Goal: Information Seeking & Learning: Learn about a topic

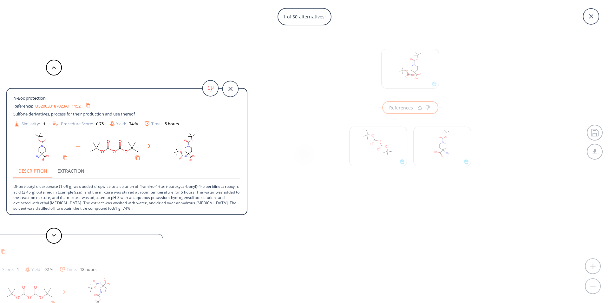
scroll to position [14, 0]
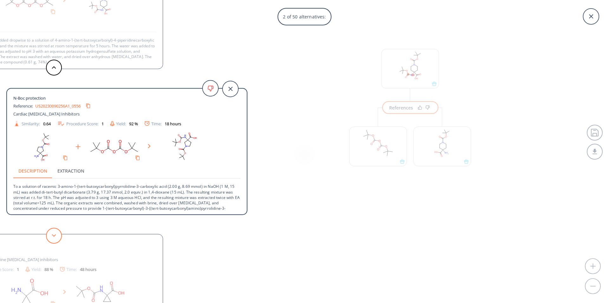
click at [51, 238] on button at bounding box center [54, 236] width 16 height 16
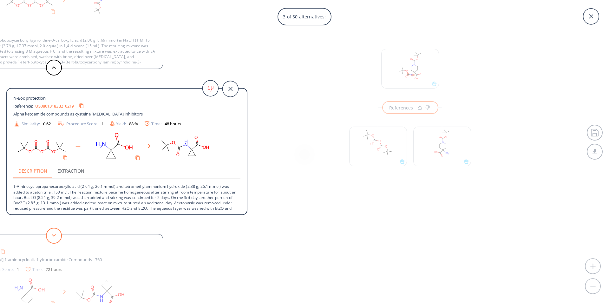
click at [53, 236] on polygon at bounding box center [54, 235] width 4 height 3
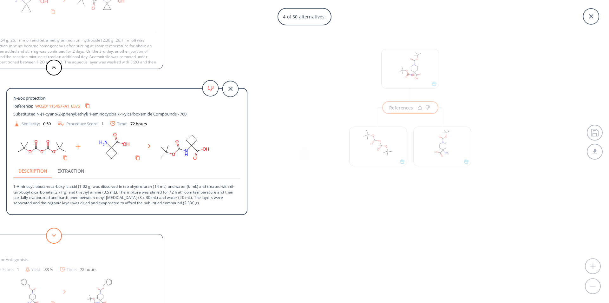
click at [53, 236] on polygon at bounding box center [54, 235] width 4 height 3
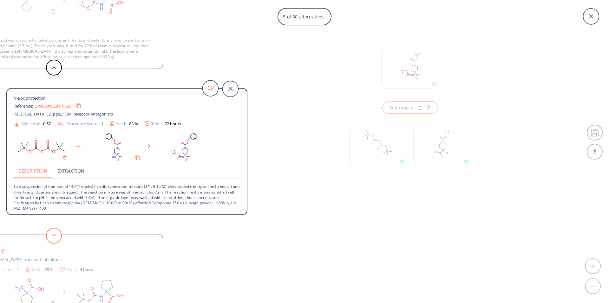
click at [55, 231] on button at bounding box center [54, 236] width 16 height 16
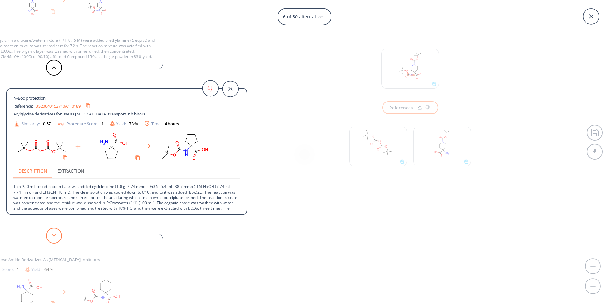
click at [53, 234] on icon at bounding box center [54, 235] width 4 height 3
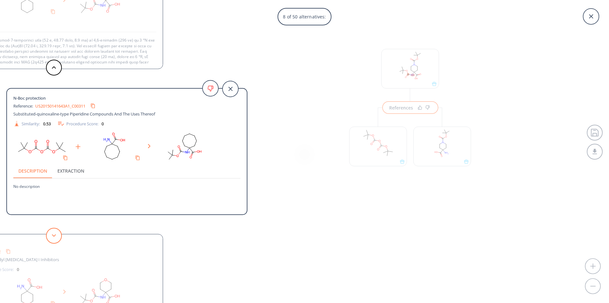
click at [53, 234] on icon at bounding box center [54, 235] width 4 height 3
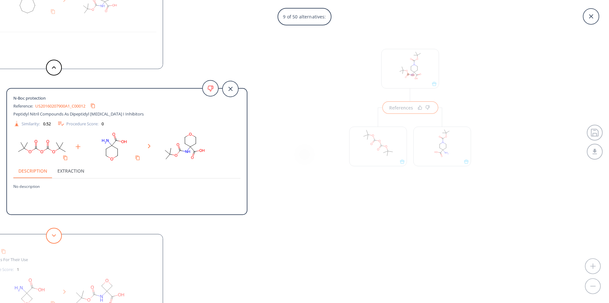
click at [54, 236] on polygon at bounding box center [54, 235] width 4 height 3
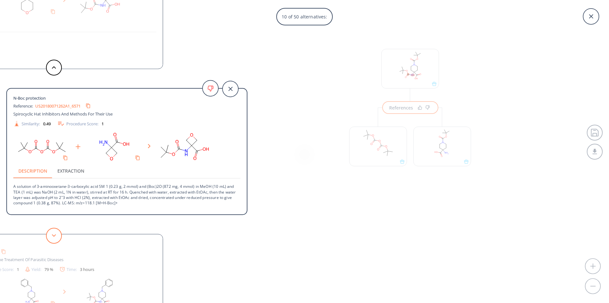
click at [54, 236] on polygon at bounding box center [54, 235] width 4 height 3
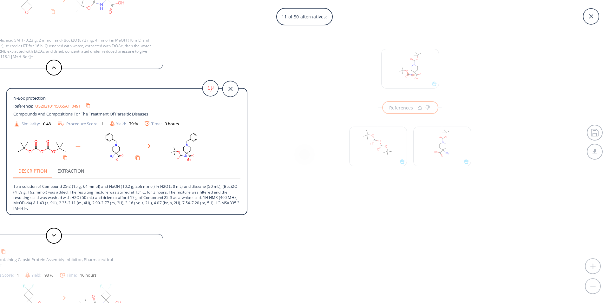
click at [403, 69] on div "11 of 50 alternatives: N-Boc protection Reference: US20030187023A1_1152 Sulfone…" at bounding box center [304, 151] width 609 height 303
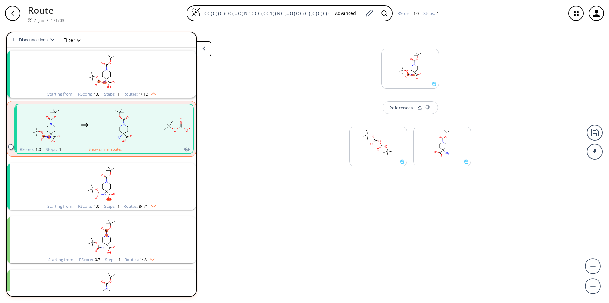
click at [576, 13] on icon "button" at bounding box center [575, 13] width 17 height 17
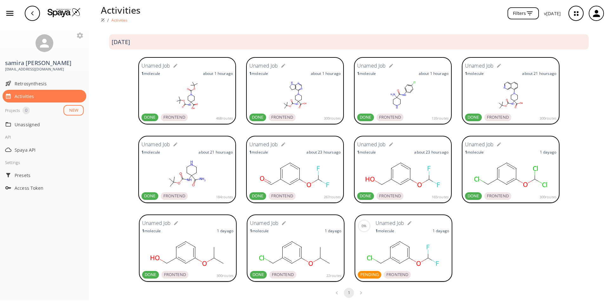
click at [306, 115] on div "300 routes" at bounding box center [319, 117] width 42 height 8
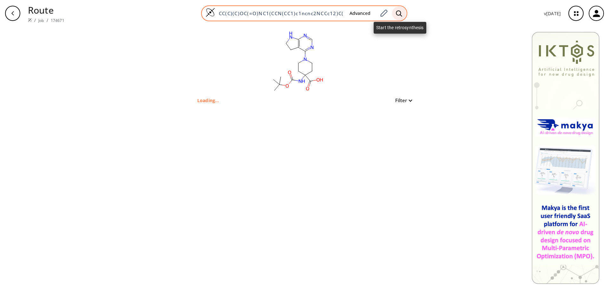
click at [399, 13] on icon at bounding box center [399, 13] width 6 height 7
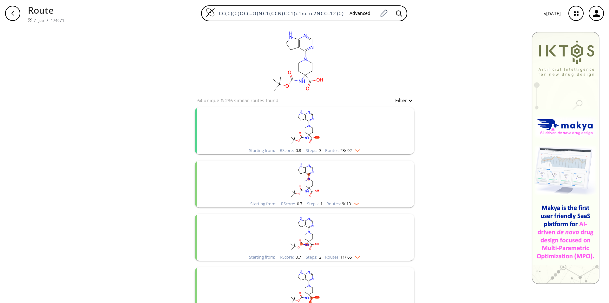
click at [349, 137] on rect "clusters" at bounding box center [304, 127] width 165 height 40
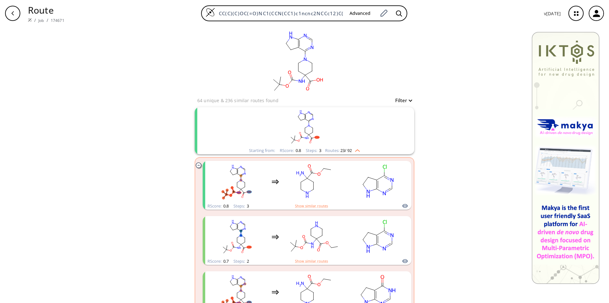
click at [314, 127] on rect "clusters" at bounding box center [304, 127] width 165 height 40
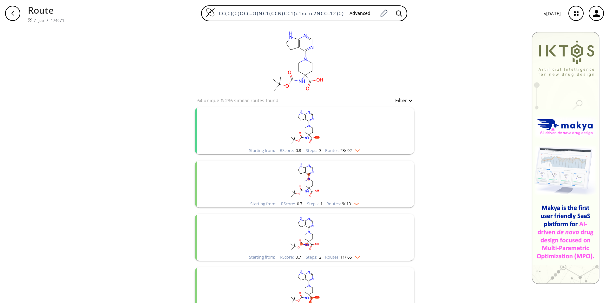
click at [344, 193] on rect "clusters" at bounding box center [304, 180] width 165 height 40
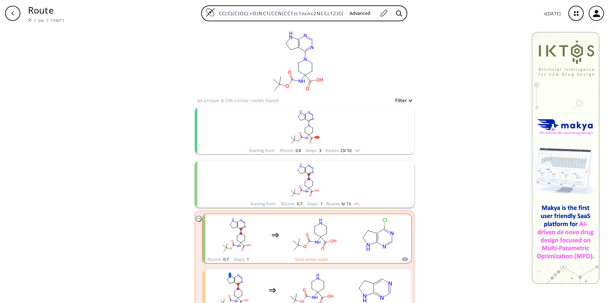
click at [353, 241] on rect "clusters" at bounding box center [377, 235] width 57 height 40
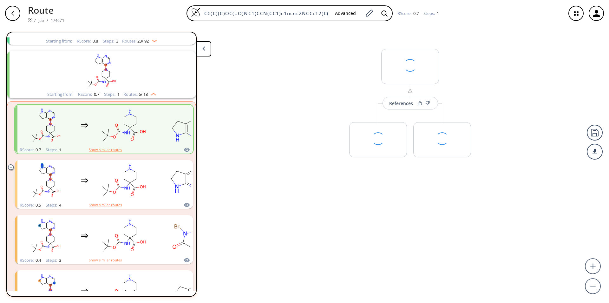
scroll to position [68, 0]
click at [411, 104] on div "References" at bounding box center [401, 103] width 24 height 4
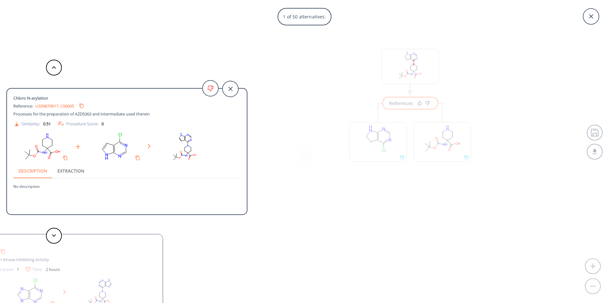
click at [46, 107] on link "US09879017_C00005" at bounding box center [54, 106] width 39 height 4
